Goal: Information Seeking & Learning: Learn about a topic

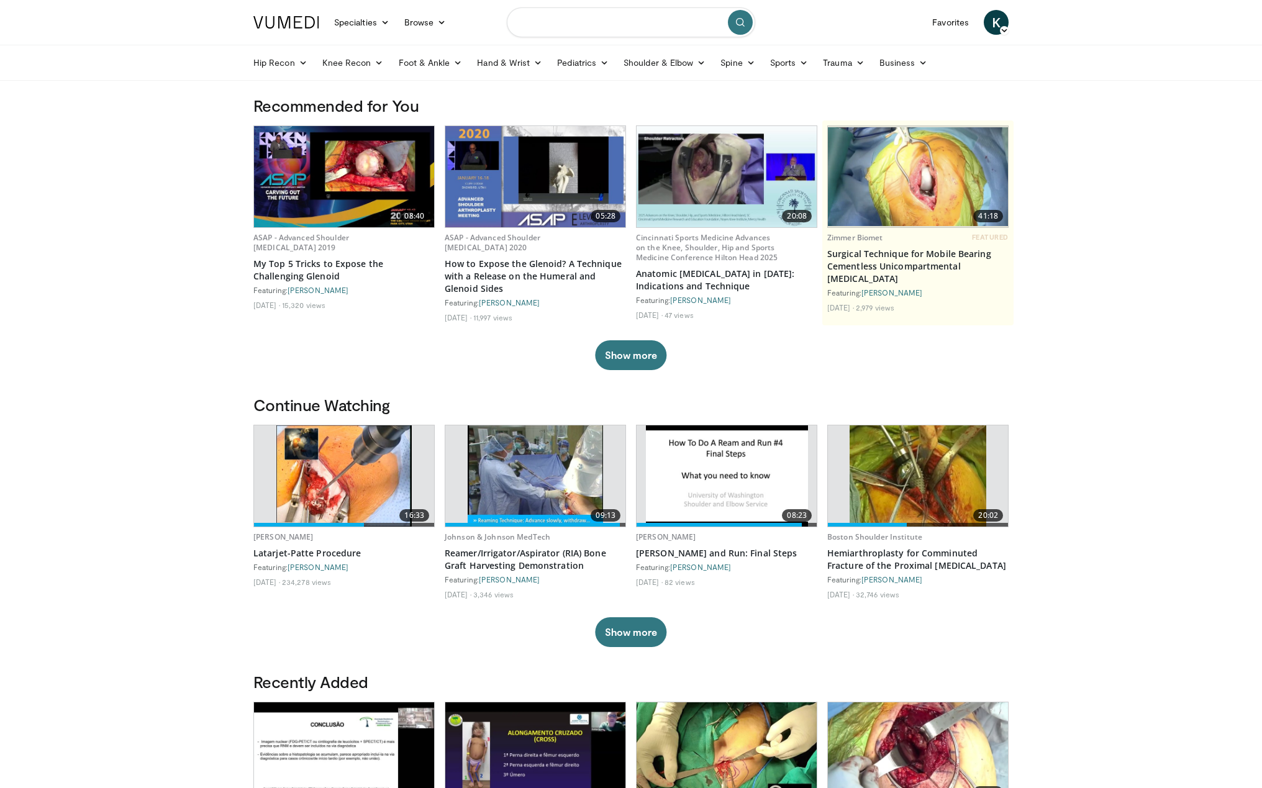
click at [583, 24] on input "Search topics, interventions" at bounding box center [631, 22] width 248 height 30
type input "**********"
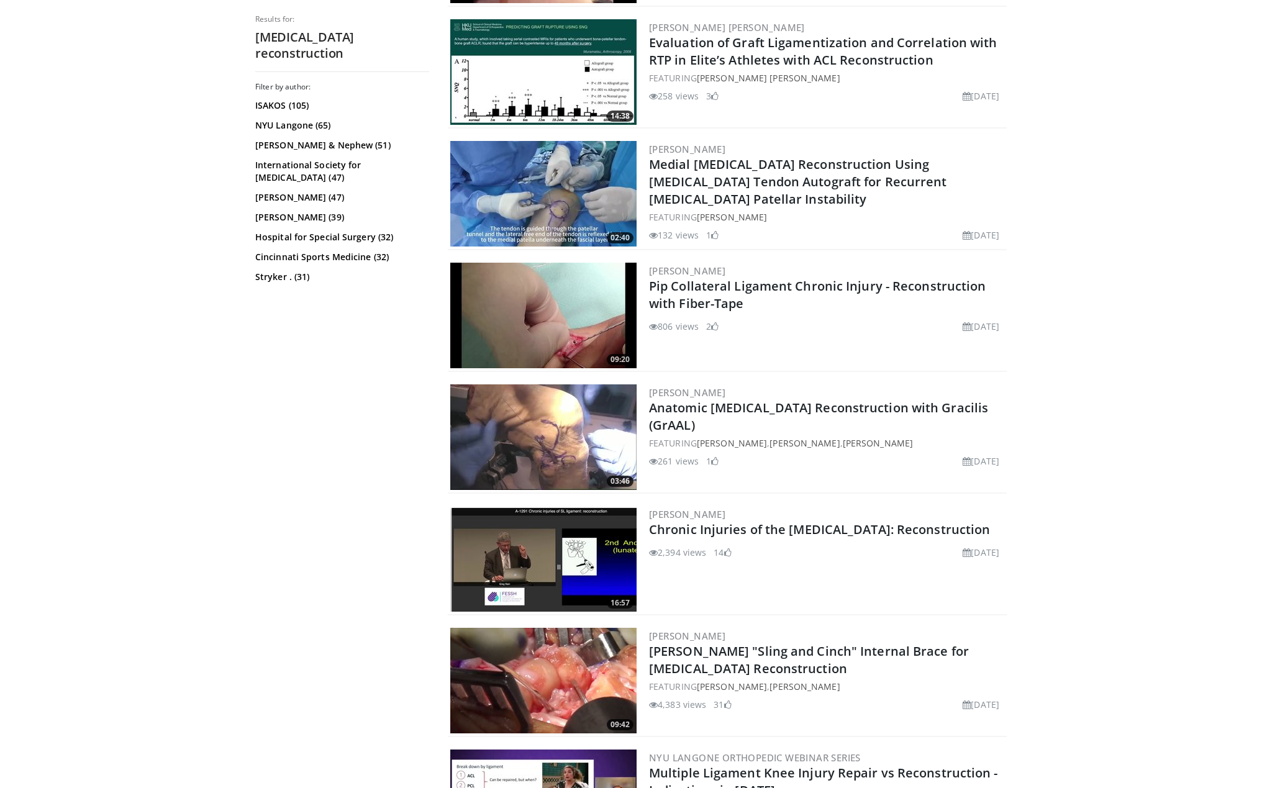
scroll to position [984, 0]
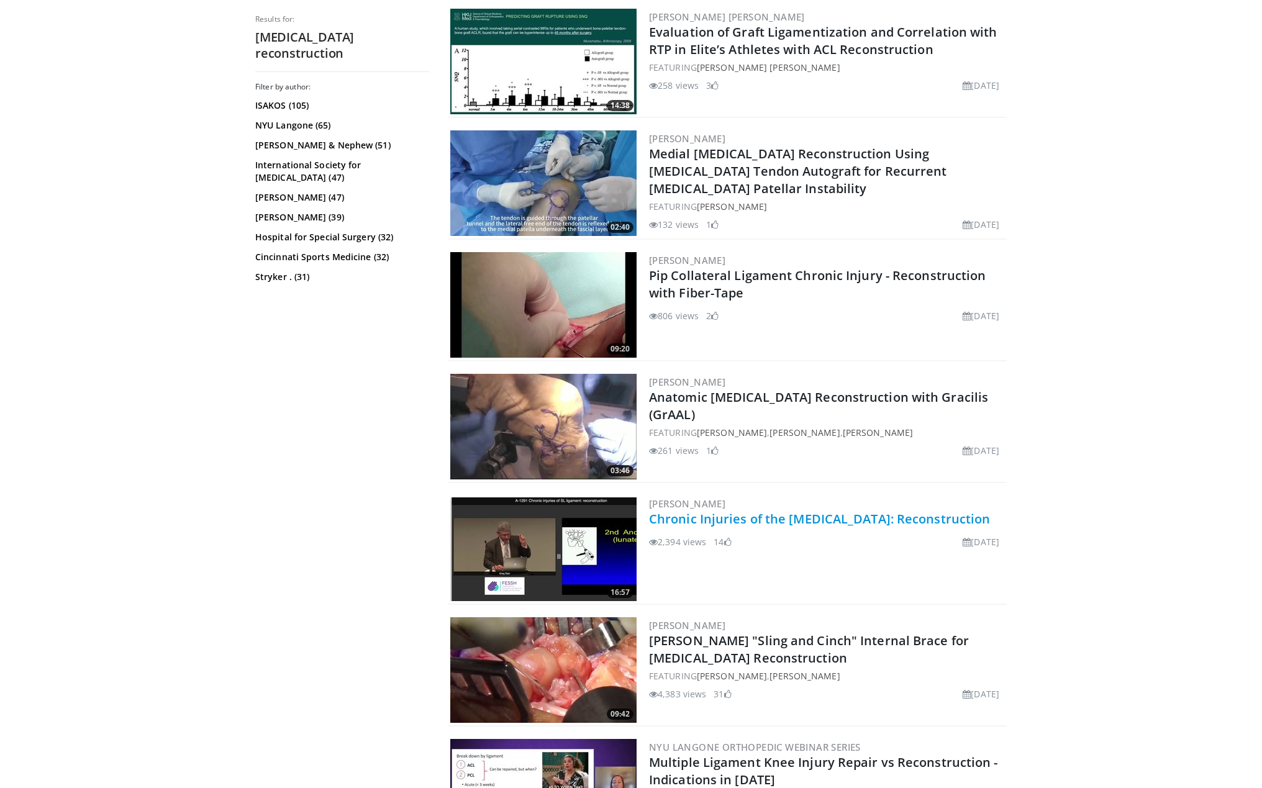
click at [689, 519] on link "Chronic Injuries of the [MEDICAL_DATA]: Reconstruction" at bounding box center [819, 518] width 341 height 17
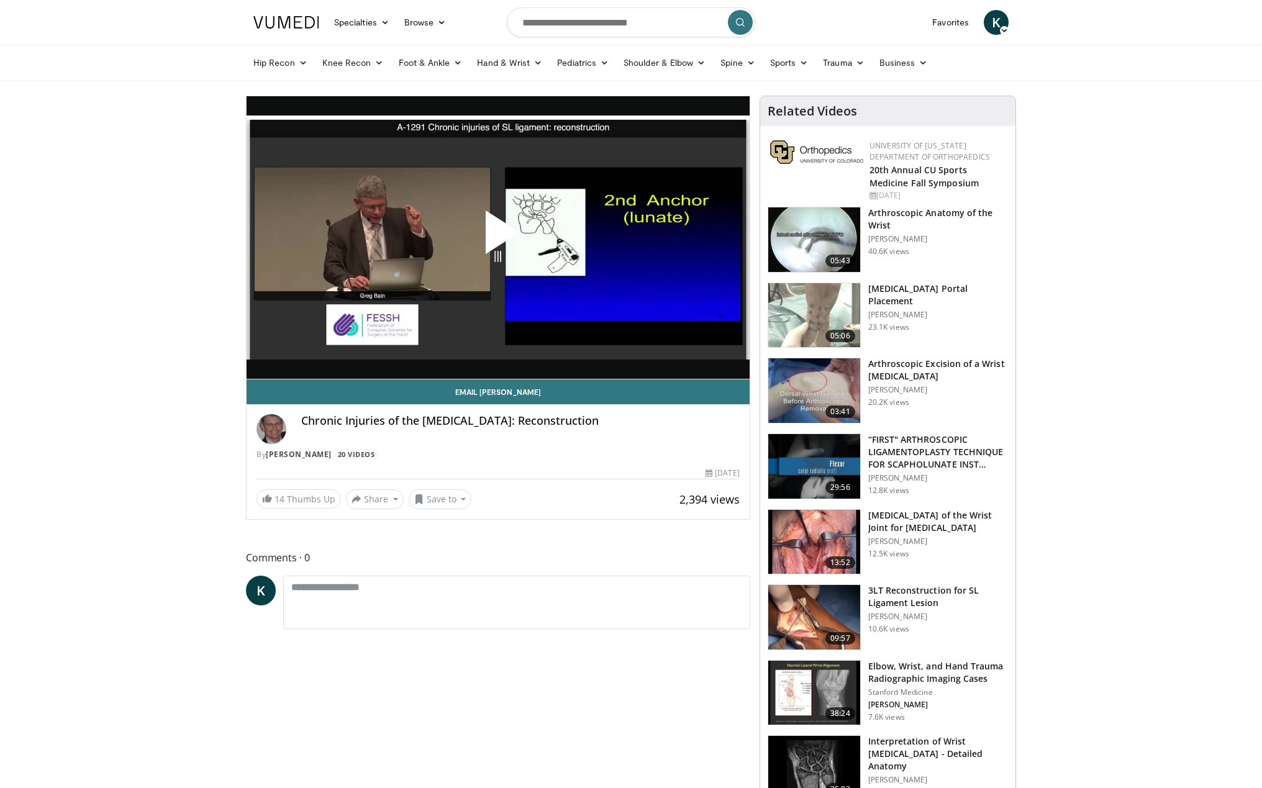
click at [498, 237] on span "Video Player" at bounding box center [498, 237] width 0 height 0
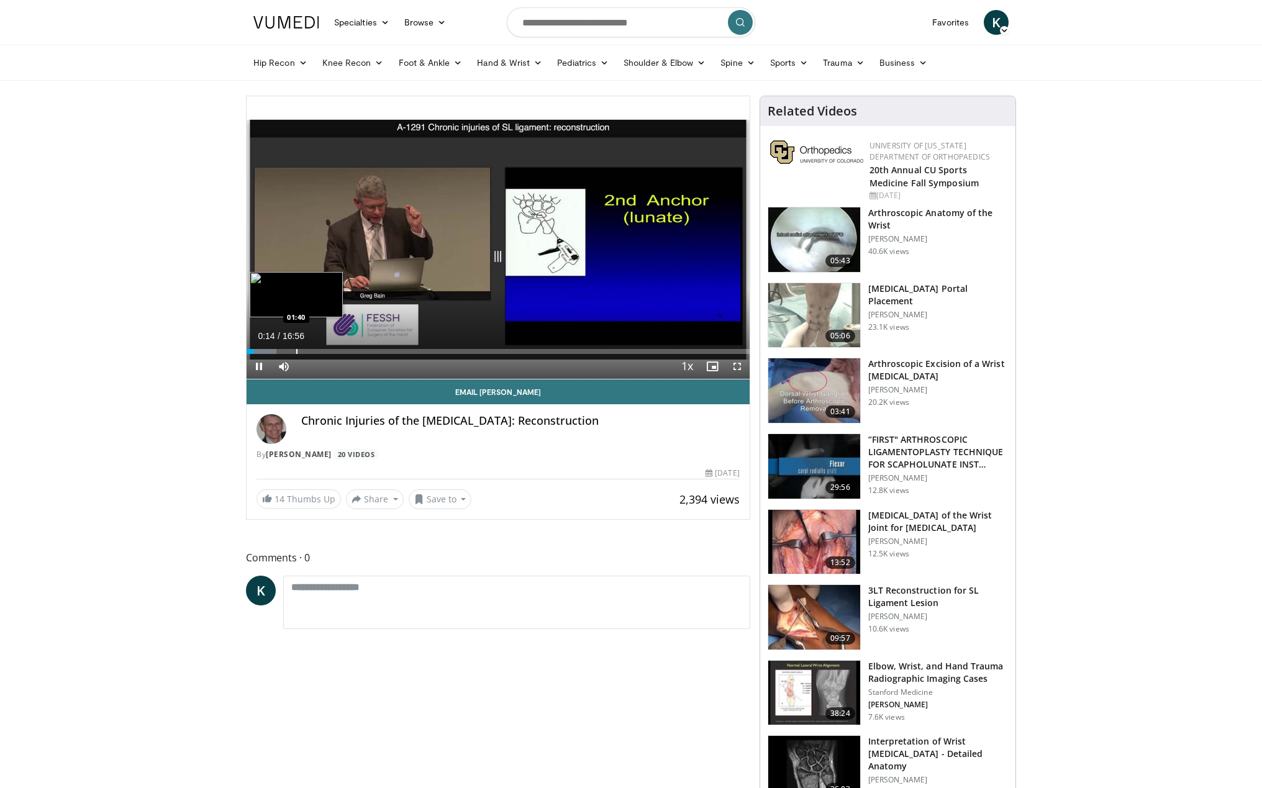
click at [296, 351] on div "Progress Bar" at bounding box center [296, 351] width 1 height 5
click at [348, 355] on div "Current Time 1:40 / Duration 16:56 Pause Skip Backward Skip Forward Mute Loaded…" at bounding box center [497, 366] width 503 height 25
click at [346, 352] on div "Loaded : 12.79% 01:41 03:20" at bounding box center [497, 351] width 503 height 5
click at [399, 353] on div "Progress Bar" at bounding box center [399, 351] width 1 height 5
click at [736, 365] on span "Video Player" at bounding box center [737, 366] width 25 height 25
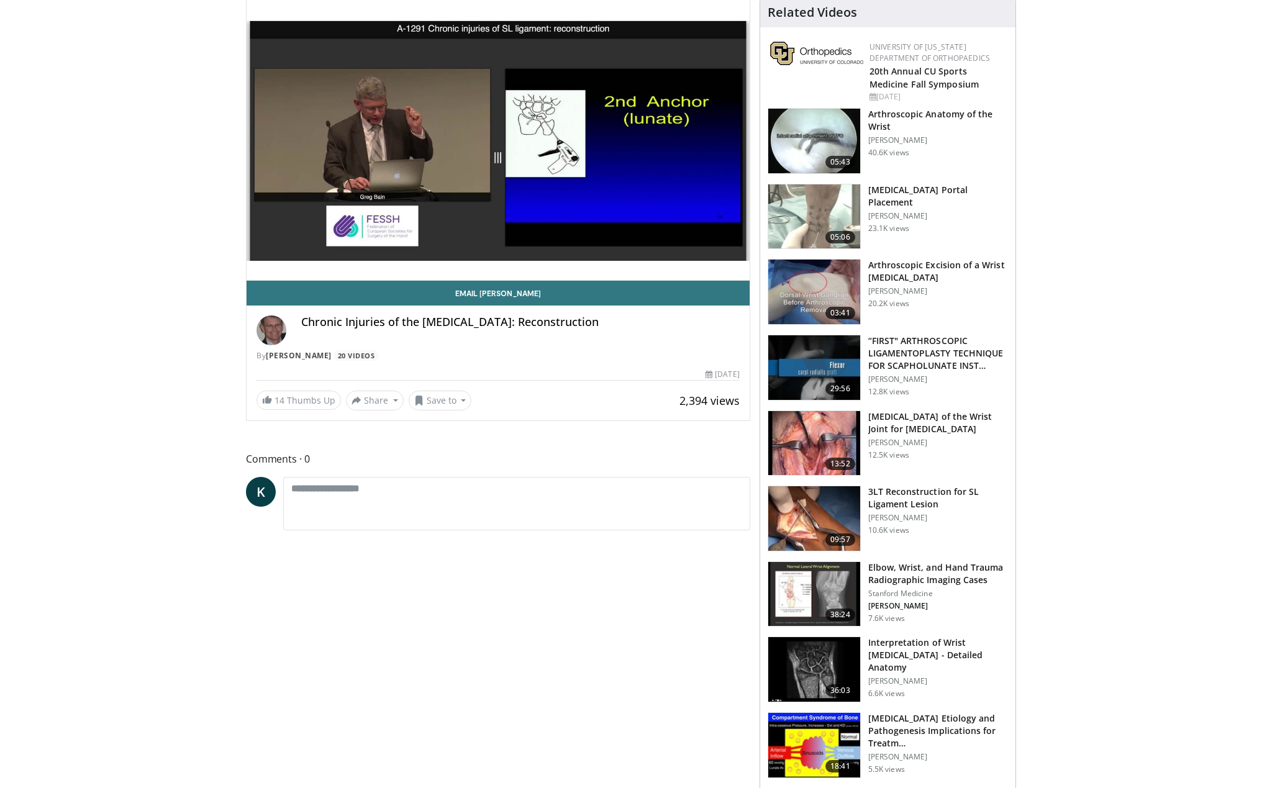
scroll to position [119, 0]
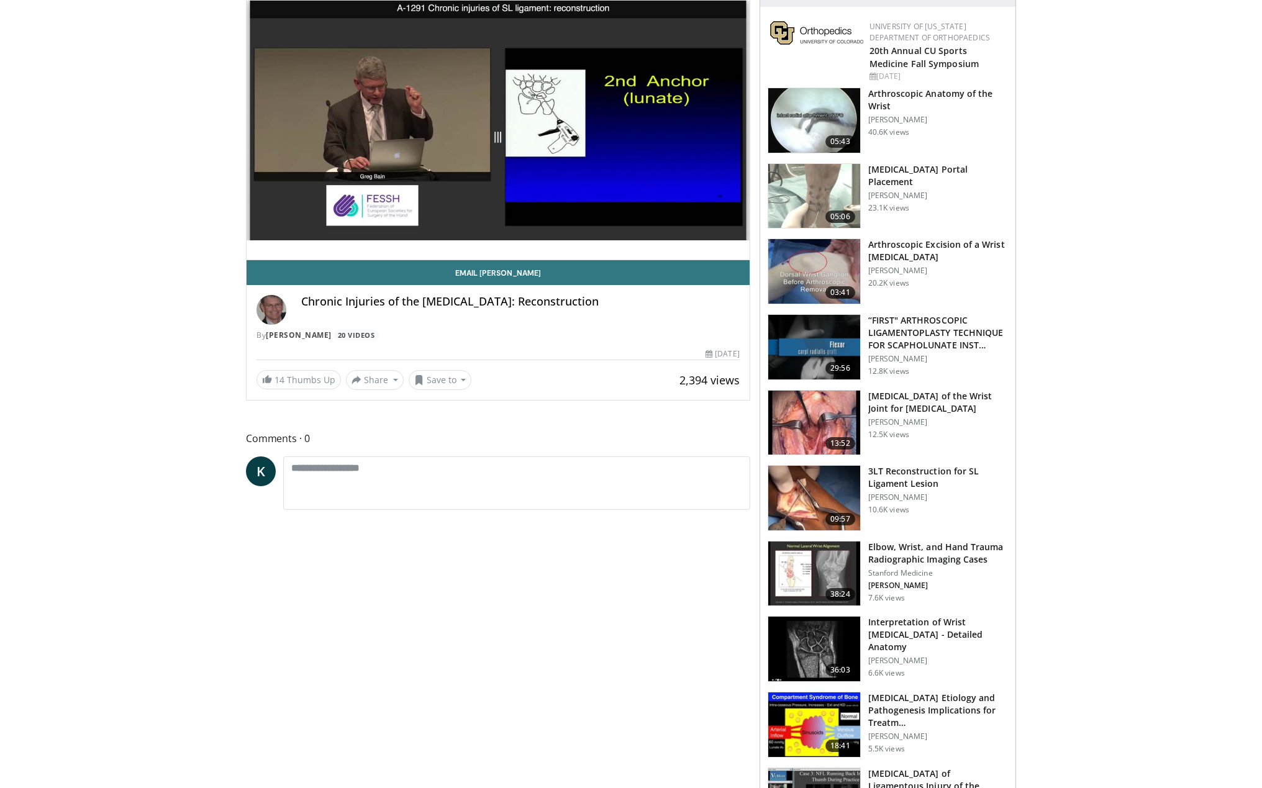
click at [907, 476] on h3 "3LT Reconstruction for SL Ligament Lesion" at bounding box center [938, 477] width 140 height 25
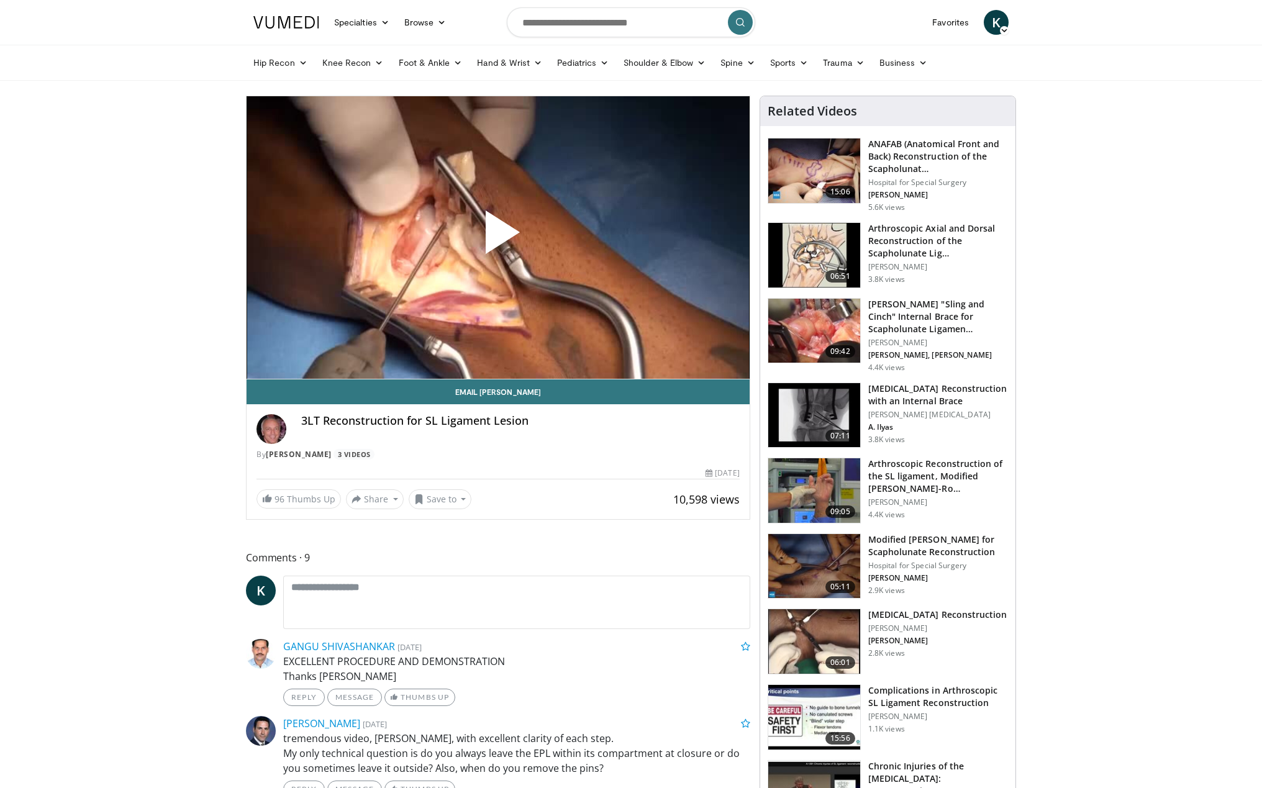
click at [498, 237] on span "Video Player" at bounding box center [498, 237] width 0 height 0
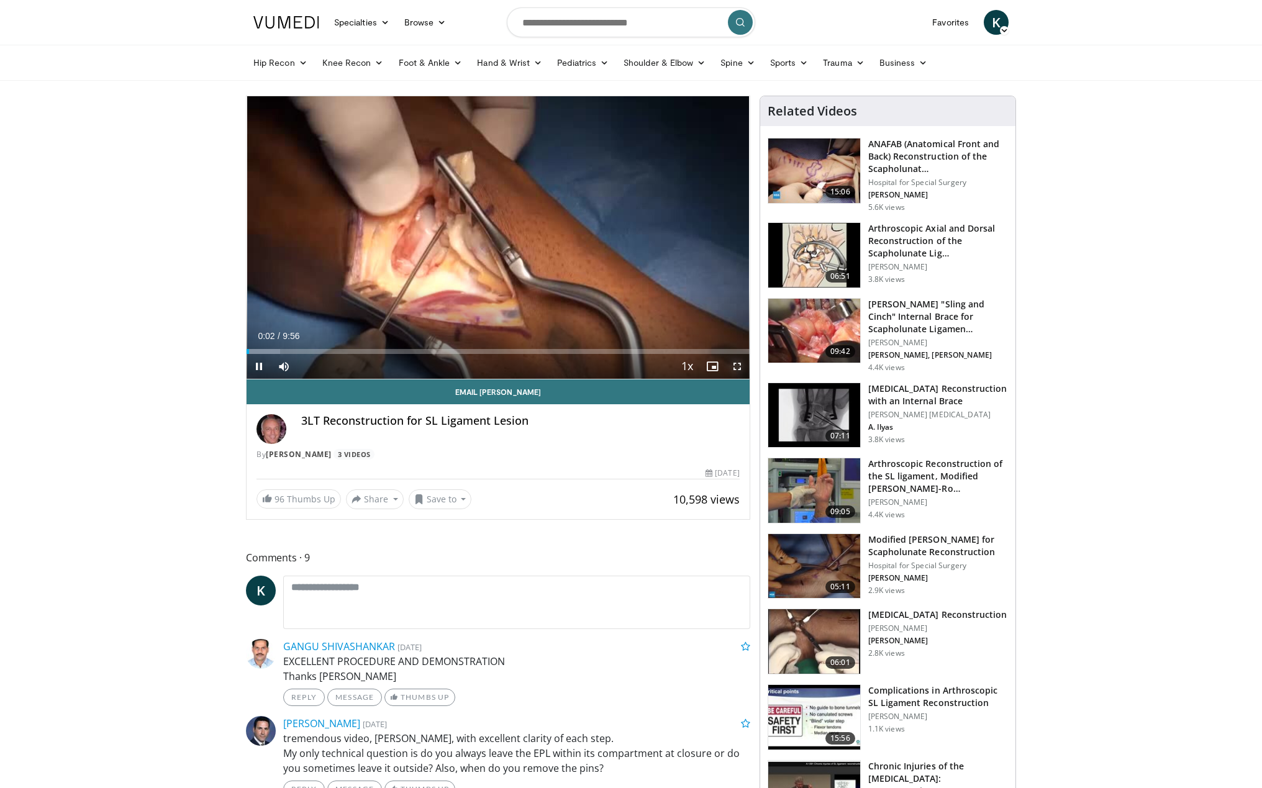
click at [739, 368] on span "Video Player" at bounding box center [737, 366] width 25 height 25
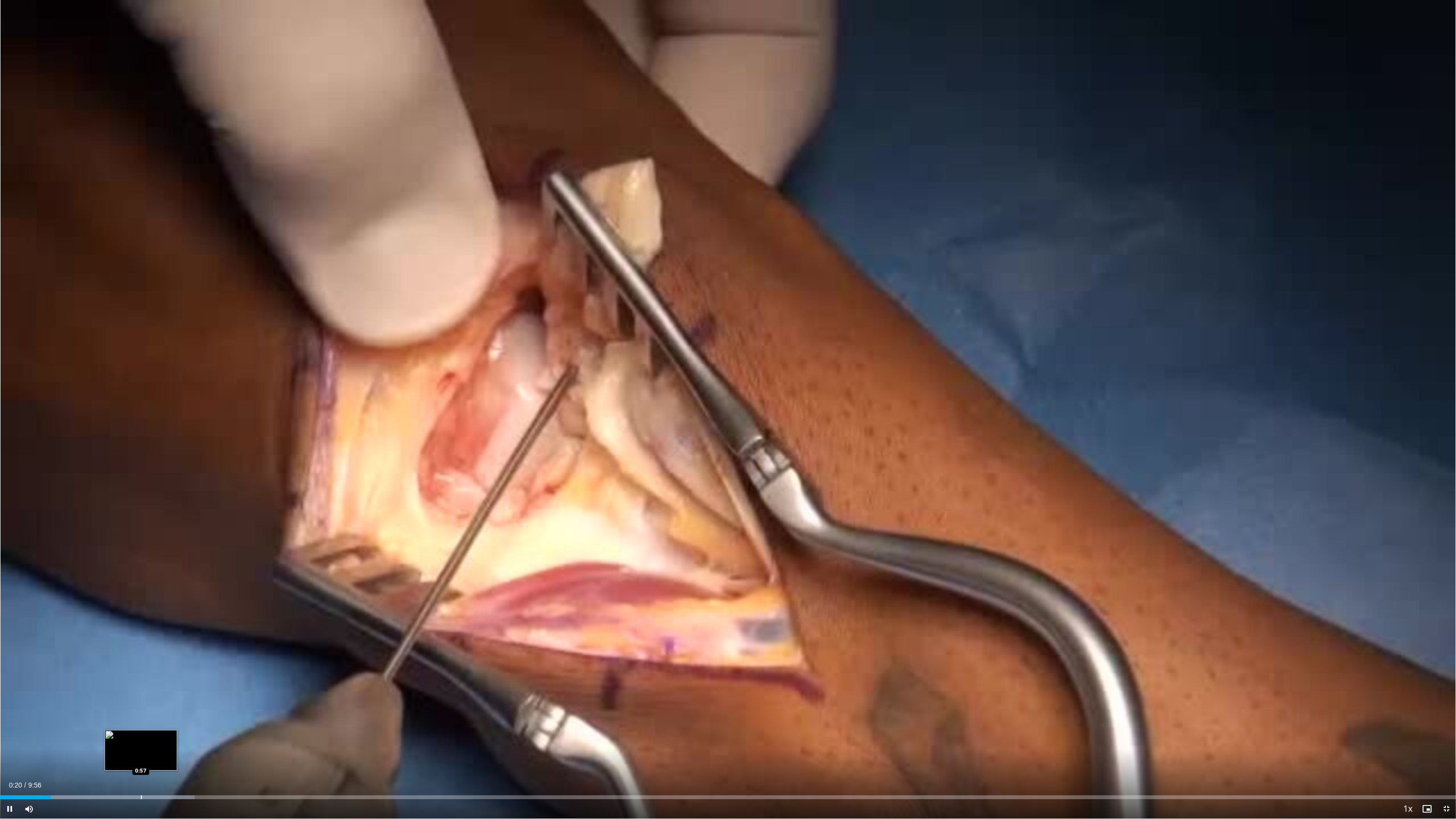
click at [141, 613] on div "Loaded : 13.37% 0:20 0:57" at bounding box center [728, 794] width 1456 height 9
click at [238, 613] on div "Progress Bar" at bounding box center [183, 796] width 220 height 4
